Goal: Check status: Check status

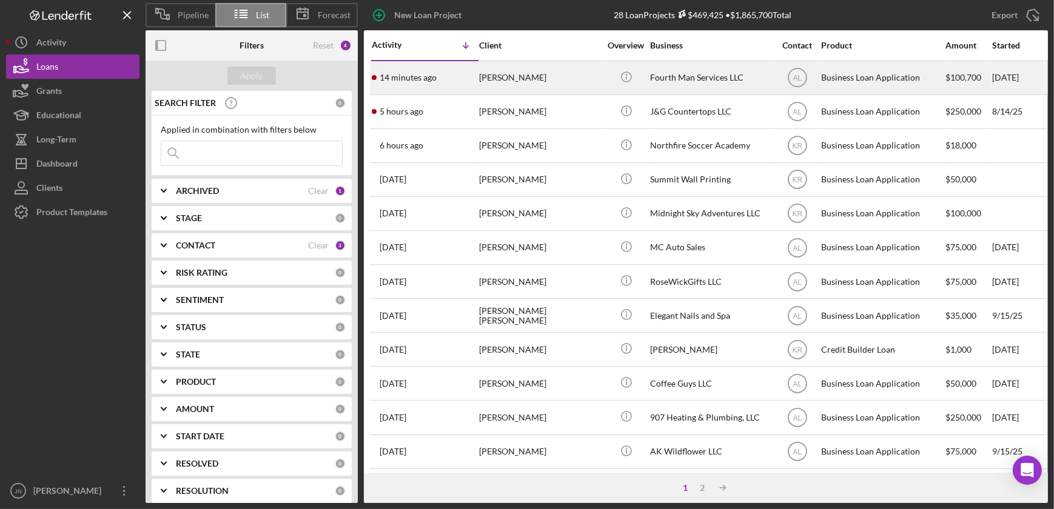
click at [533, 74] on div "[PERSON_NAME]" at bounding box center [539, 78] width 121 height 32
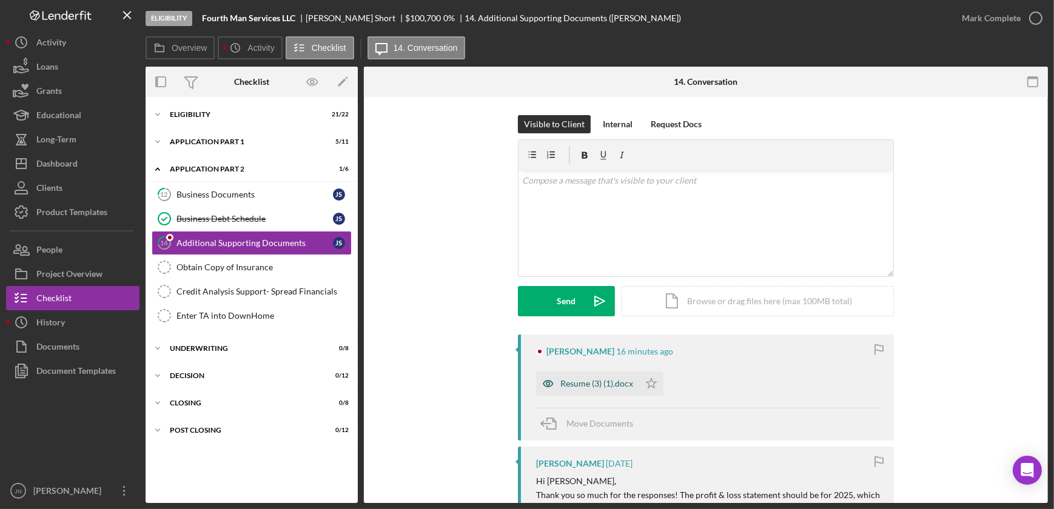
click at [582, 382] on div "Resume (3) (1).docx" at bounding box center [596, 384] width 73 height 10
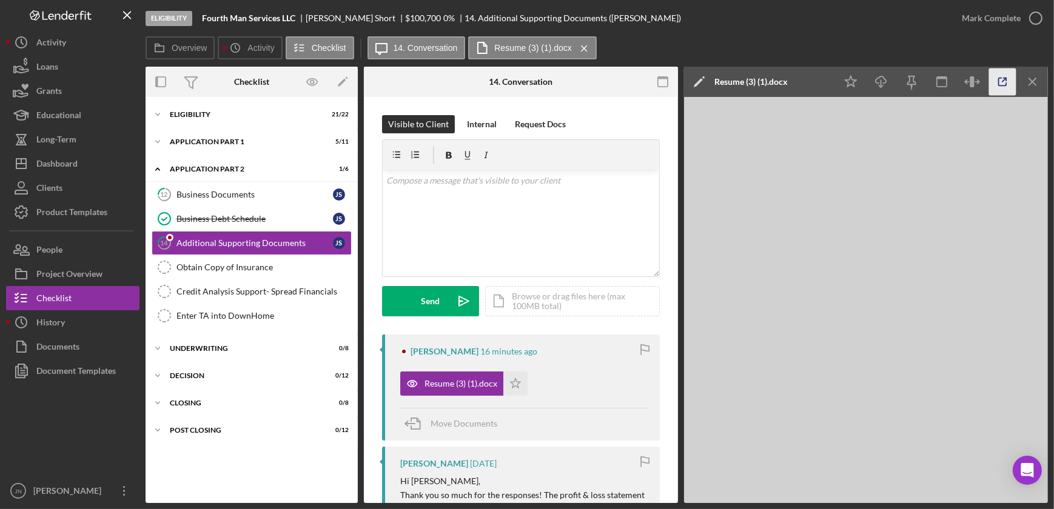
click at [1005, 78] on polyline "button" at bounding box center [1004, 79] width 3 height 3
click at [56, 55] on div "Loans" at bounding box center [47, 68] width 22 height 27
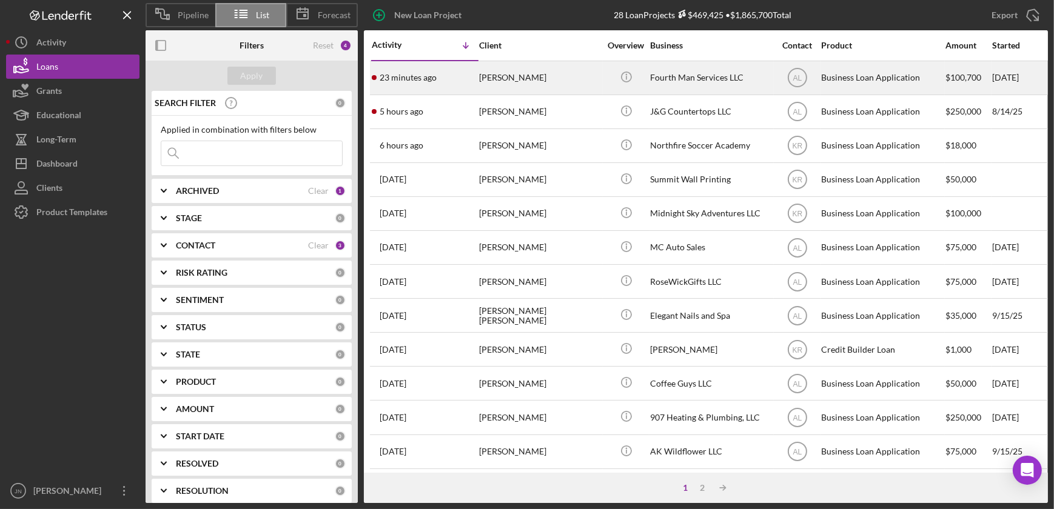
click at [514, 87] on div "[PERSON_NAME]" at bounding box center [539, 78] width 121 height 32
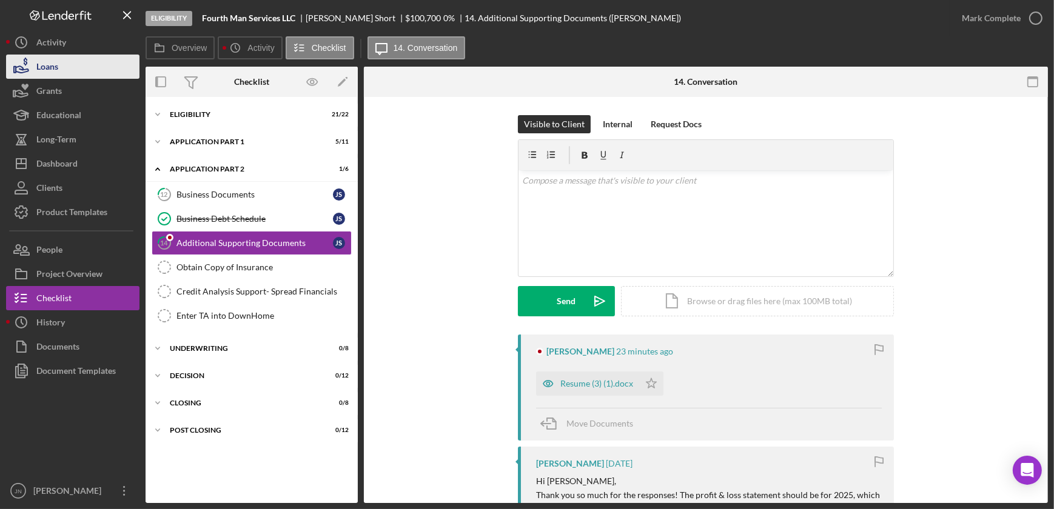
click at [35, 69] on icon "button" at bounding box center [21, 67] width 30 height 30
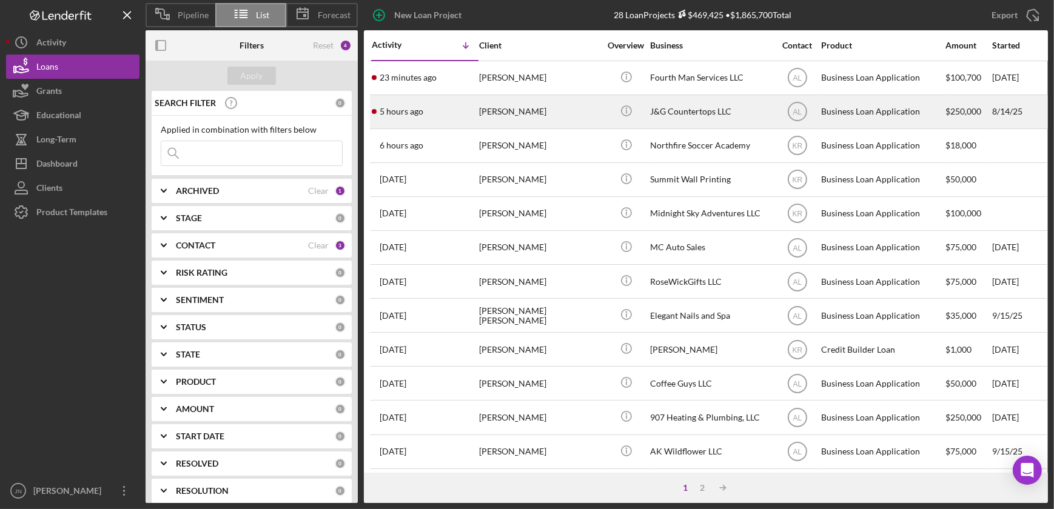
click at [440, 101] on div "5 hours ago Jairo Minas-Cortez" at bounding box center [425, 112] width 106 height 32
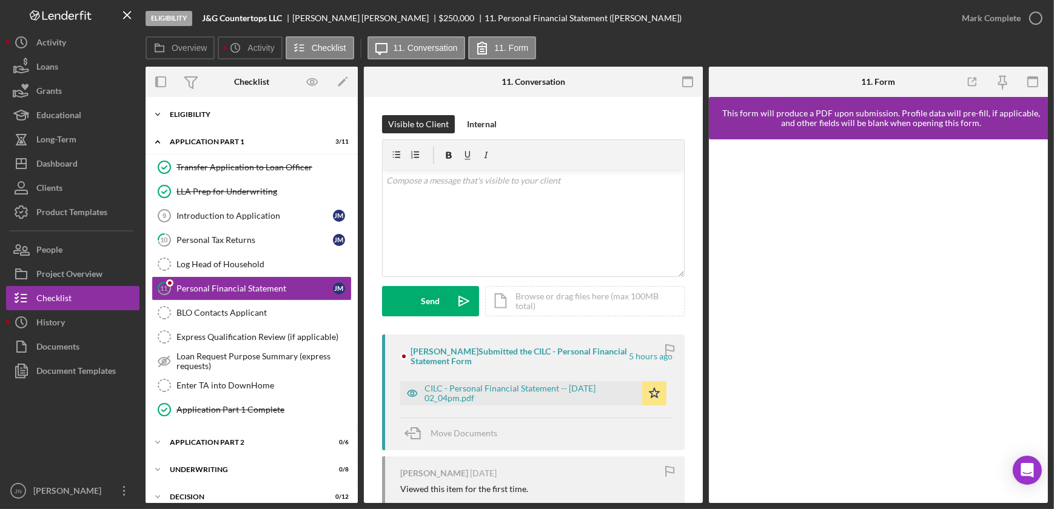
click at [202, 114] on div "Eligibility" at bounding box center [256, 114] width 173 height 7
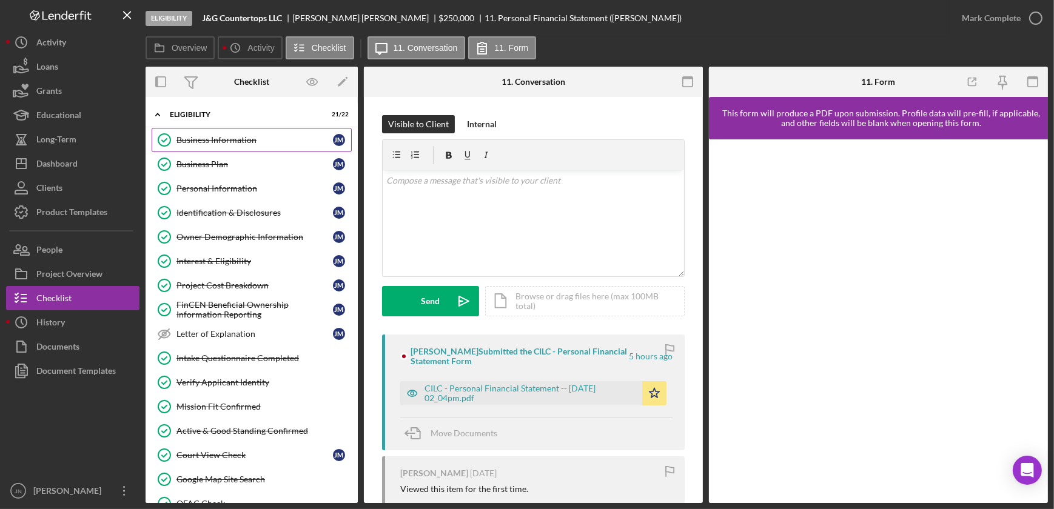
click at [225, 139] on div "Business Information" at bounding box center [254, 140] width 156 height 10
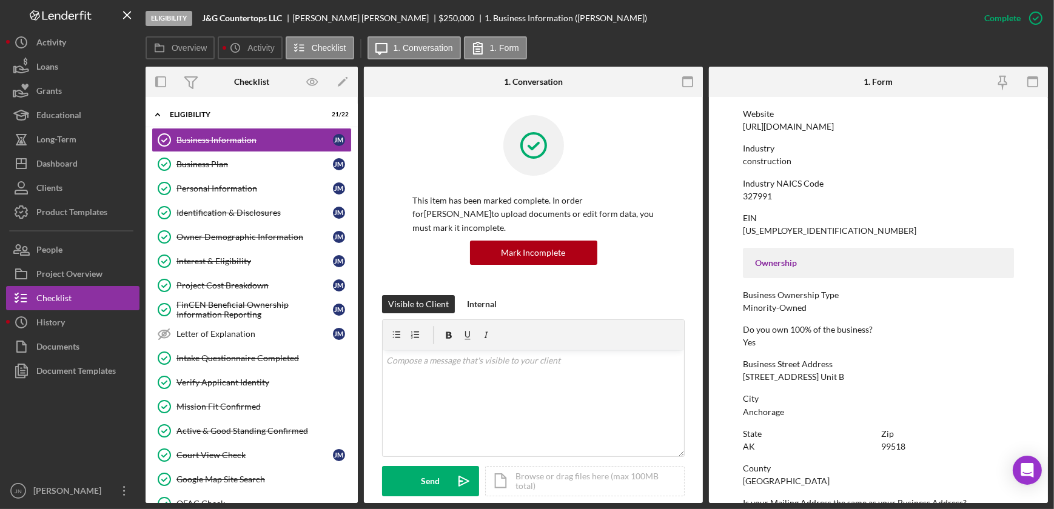
scroll to position [275, 0]
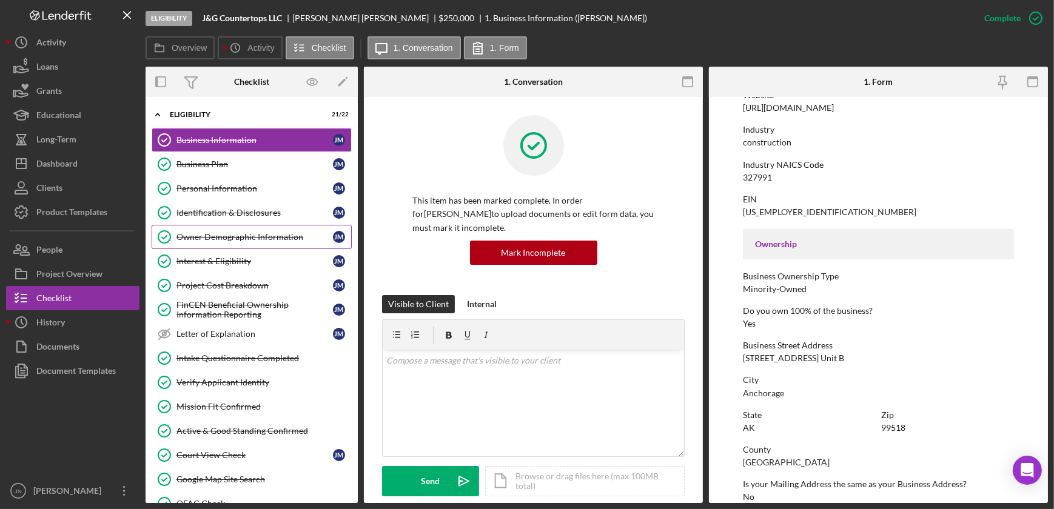
click at [224, 234] on div "Owner Demographic Information" at bounding box center [254, 237] width 156 height 10
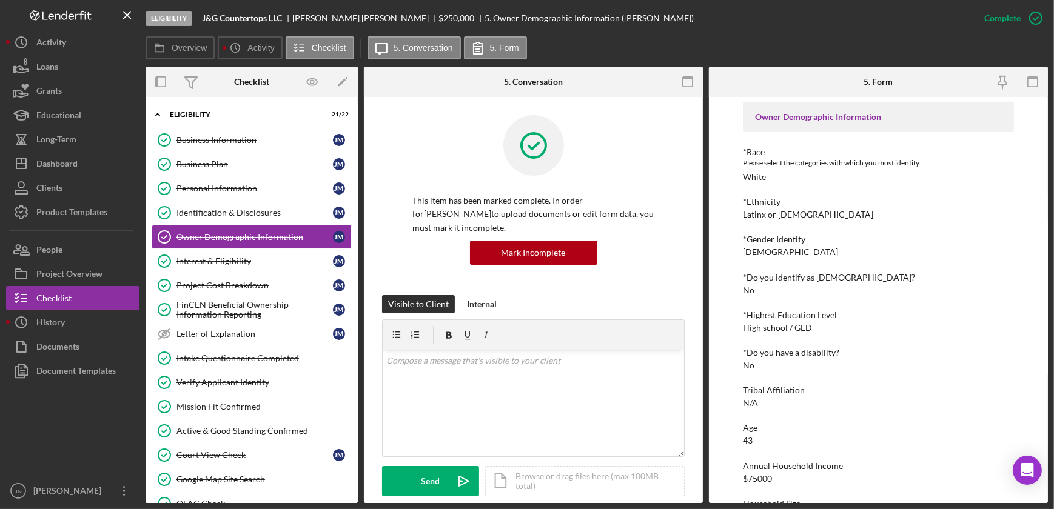
scroll to position [36, 0]
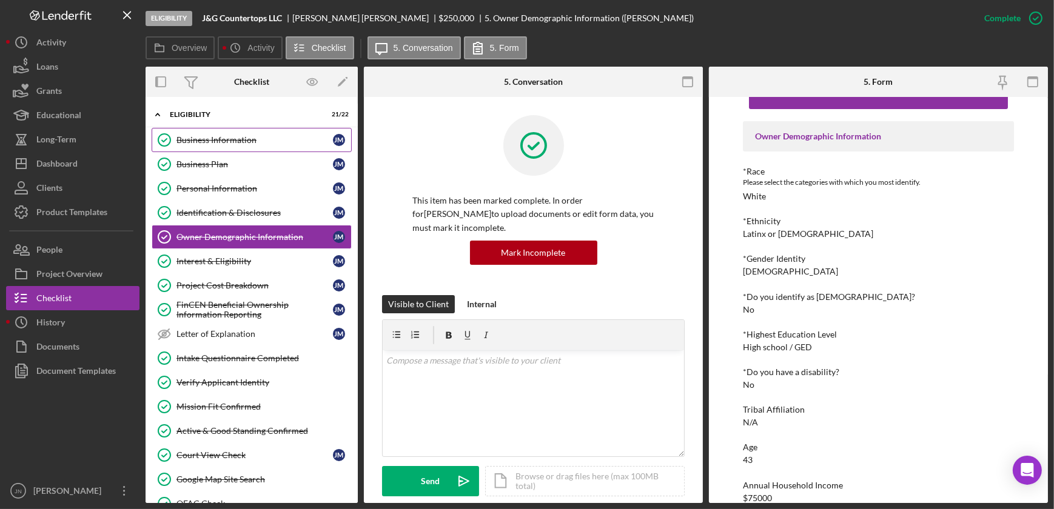
click at [233, 147] on link "Business Information Business Information J M" at bounding box center [252, 140] width 200 height 24
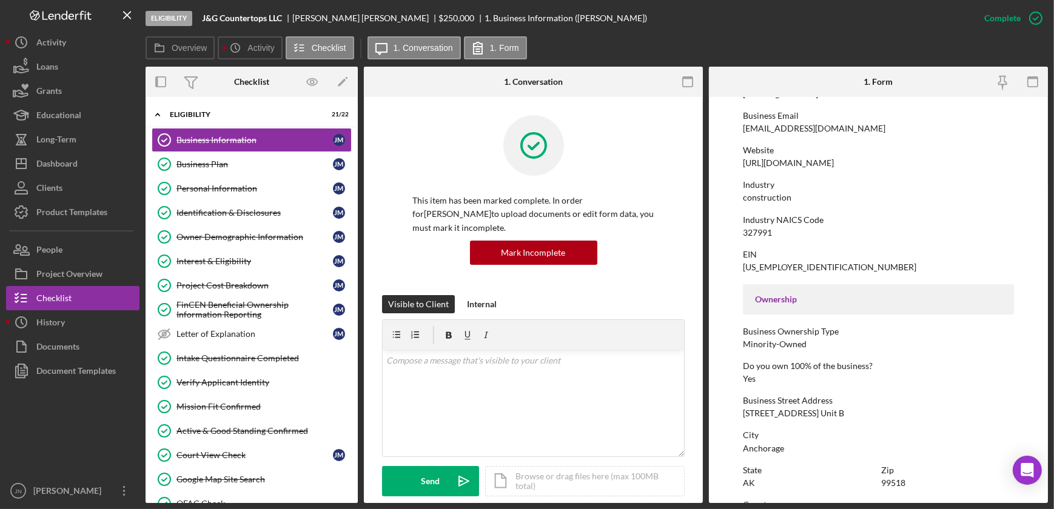
scroll to position [275, 0]
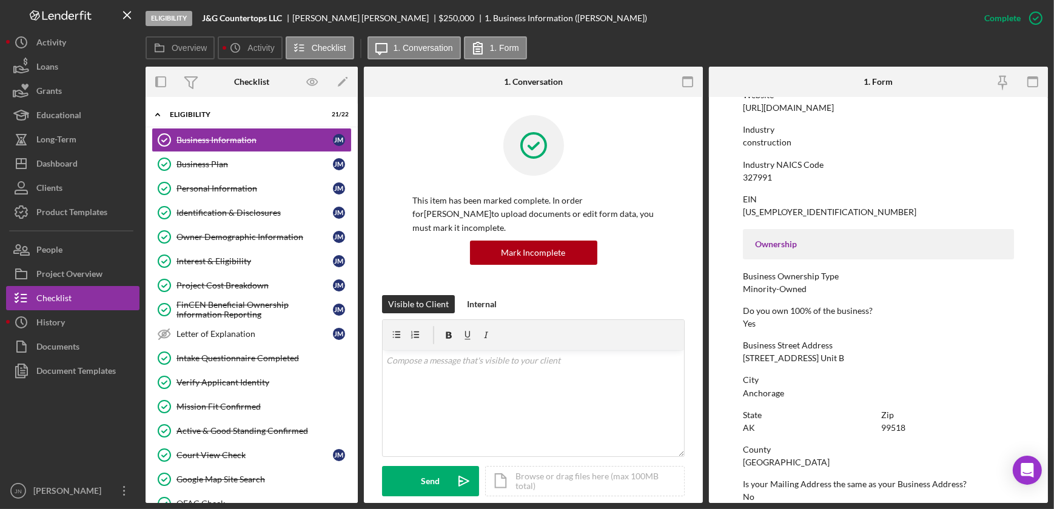
click at [823, 353] on div "310 E 76th Ave. Unit B" at bounding box center [793, 358] width 101 height 10
drag, startPoint x: 832, startPoint y: 356, endPoint x: 734, endPoint y: 363, distance: 99.0
click at [734, 363] on form "To edit this form you must mark this item incomplete Business Name J&G Countert…" at bounding box center [878, 300] width 339 height 406
copy div "310 E 76th Ave. Unit B"
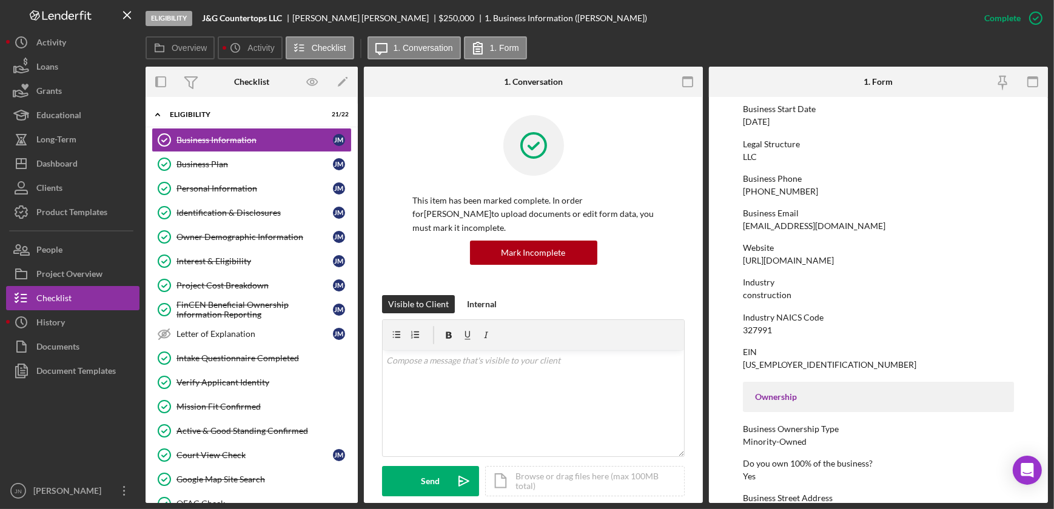
scroll to position [0, 0]
